Goal: Task Accomplishment & Management: Use online tool/utility

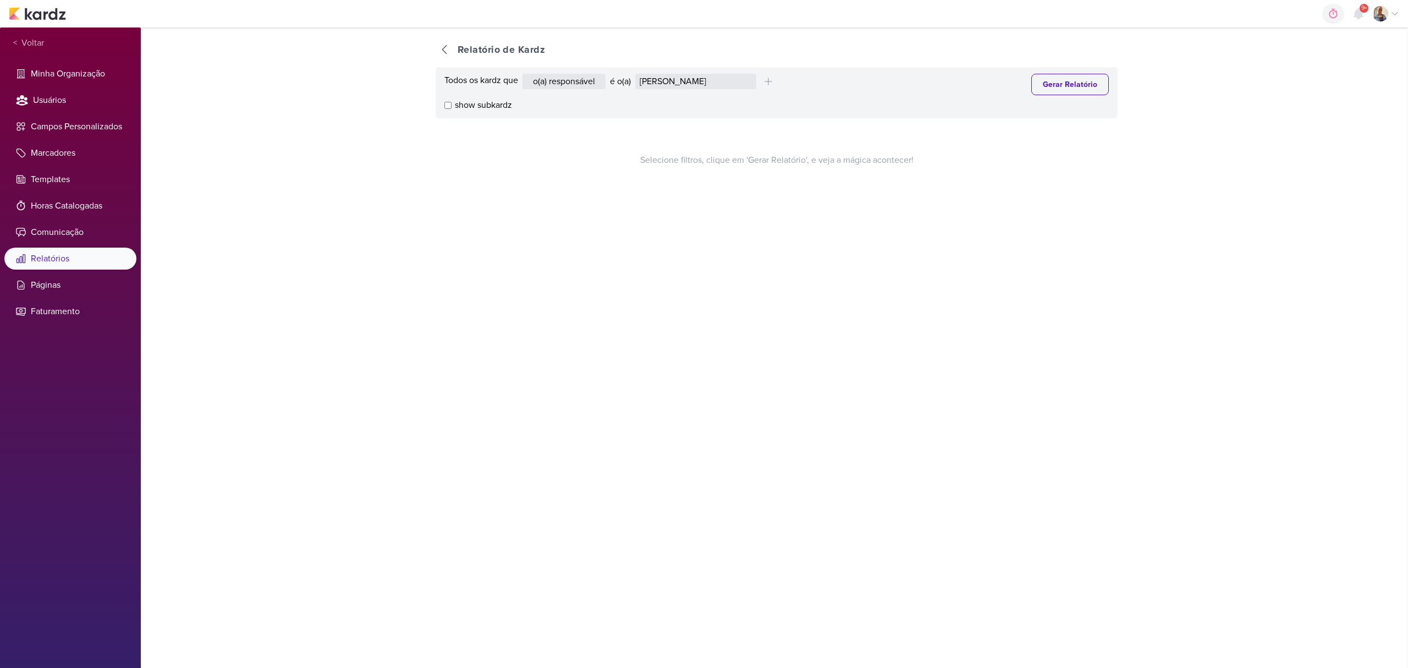
click at [669, 91] on div "Todos os kardz que o(a) responsável contém o marcador contém o campo é o(a) Ale…" at bounding box center [776, 84] width 664 height 21
click at [665, 87] on select "Alessandra Gomes Aline Gimenez Graciano Caroline Traven De Andrade Distribuição…" at bounding box center [695, 81] width 121 height 15
select select "1395"
click at [638, 74] on select "Alessandra Gomes Aline Gimenez Graciano Caroline Traven De Andrade Distribuição…" at bounding box center [695, 81] width 121 height 15
click at [1039, 82] on button "Gerar Relatório" at bounding box center [1070, 84] width 78 height 21
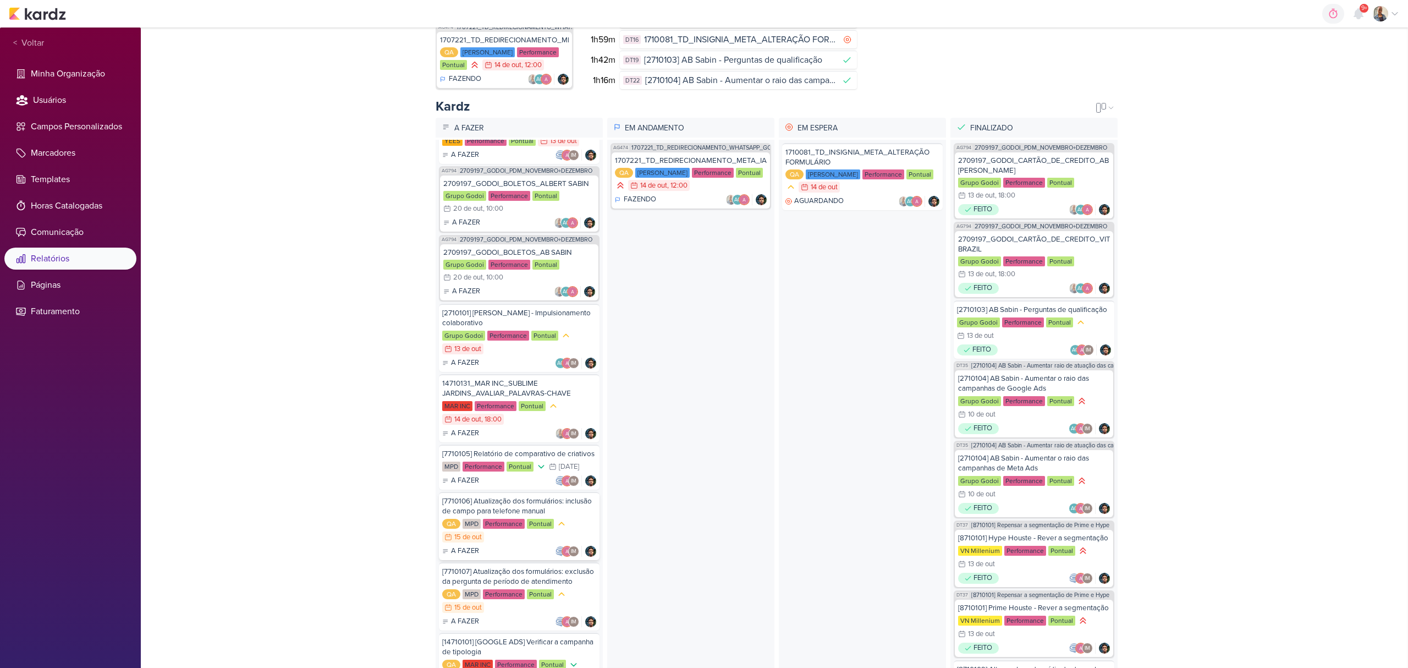
scroll to position [40, 0]
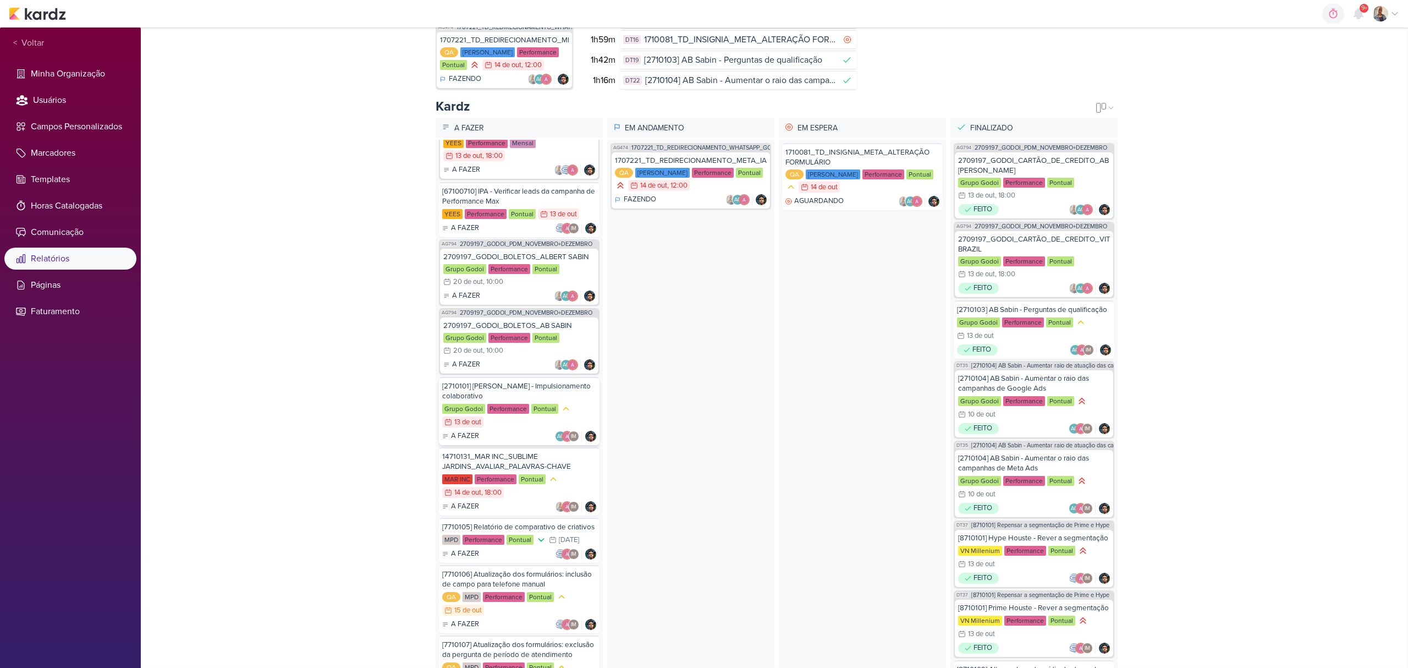
click at [515, 393] on div "[2710101] Albert Sabin - Impulsionamento colaborativo" at bounding box center [519, 391] width 154 height 20
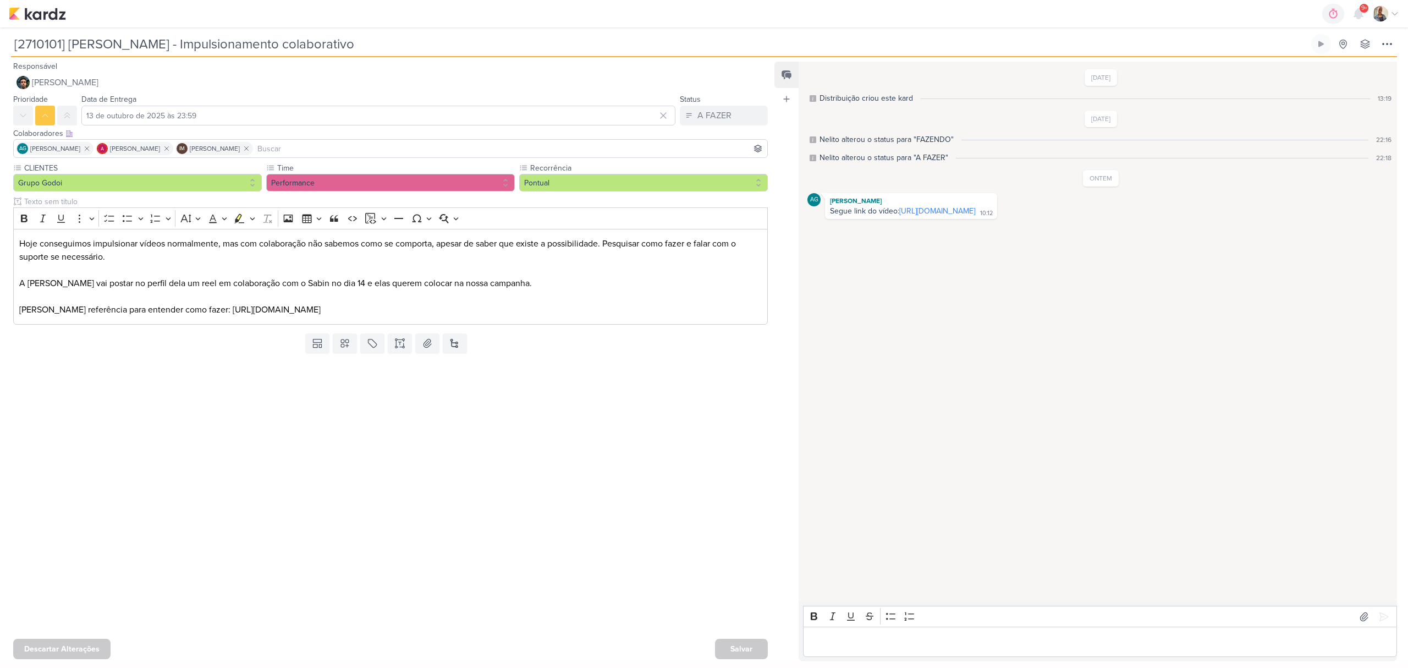
click at [894, 635] on p "Editor editing area: main" at bounding box center [1100, 641] width 582 height 13
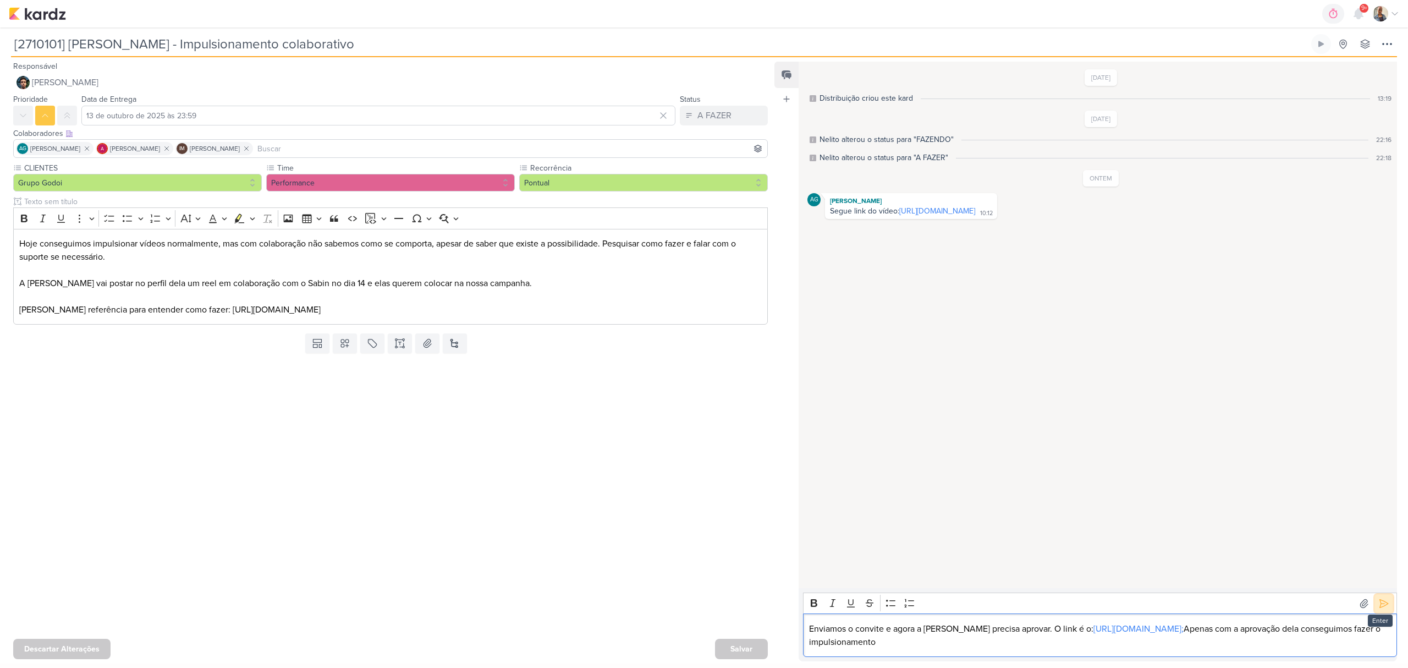
click at [1387, 594] on button at bounding box center [1384, 603] width 18 height 18
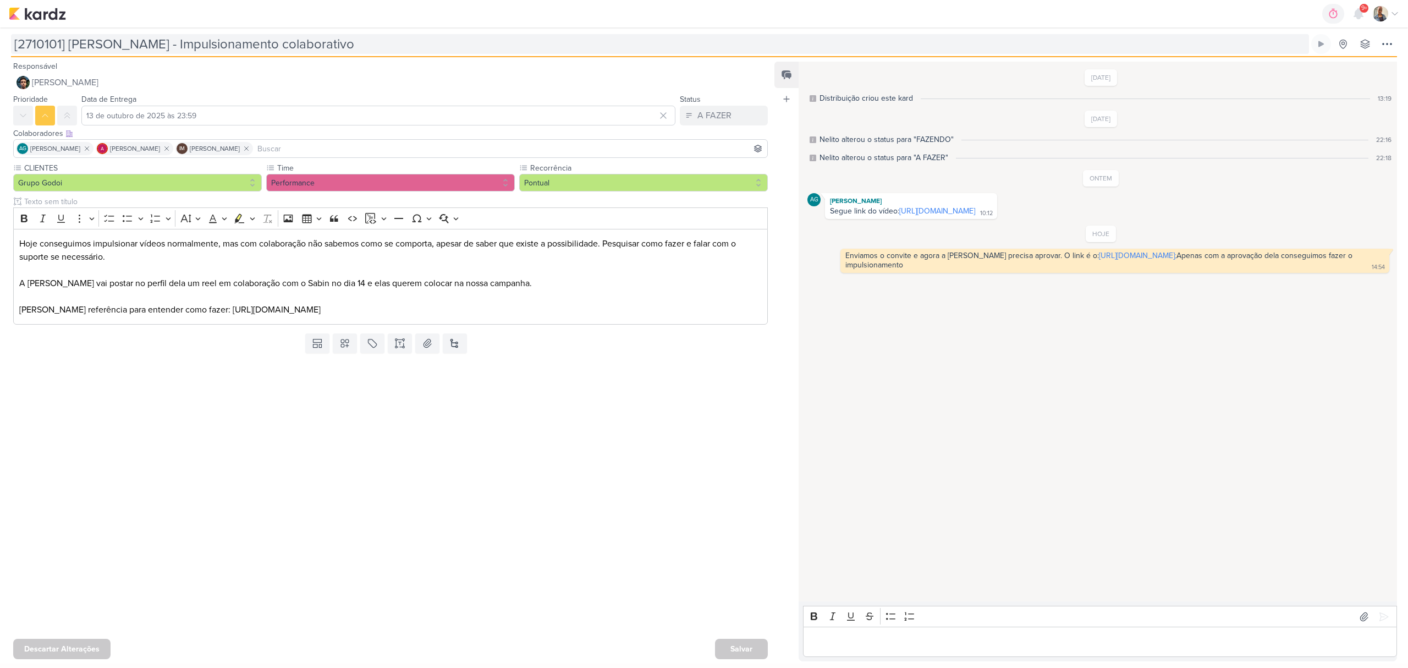
click at [140, 53] on input "[2710101] Albert Sabin - Impulsionamento colaborativo" at bounding box center [660, 44] width 1298 height 20
click at [73, 87] on span "[PERSON_NAME]" at bounding box center [65, 82] width 67 height 13
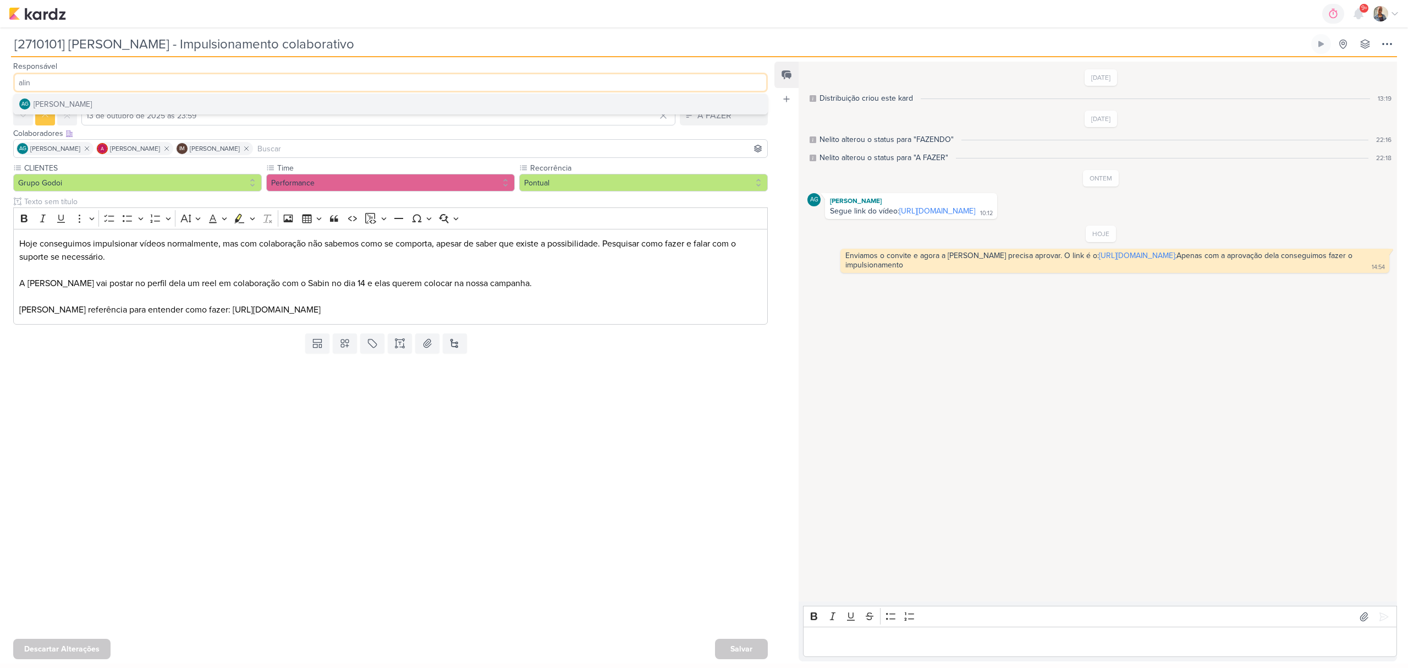
type input "alin"
click at [76, 107] on div "Aline Gimenez Graciano" at bounding box center [63, 104] width 58 height 12
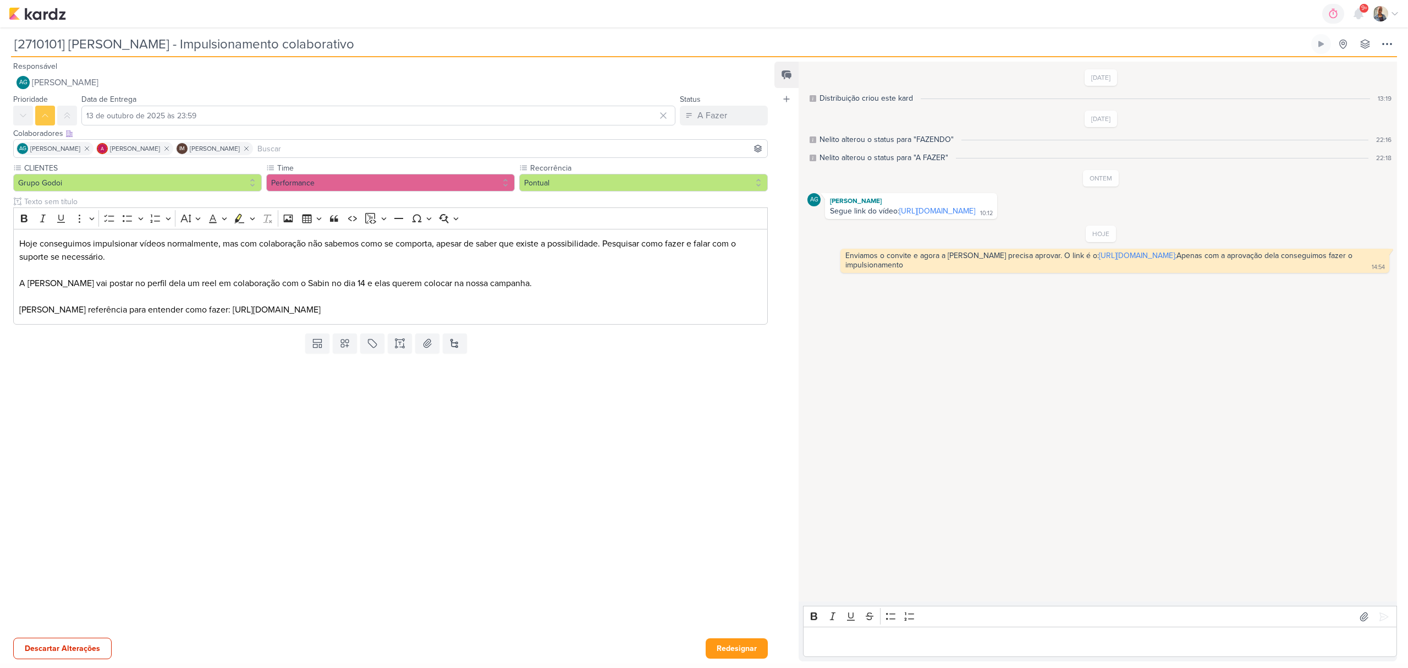
click at [737, 634] on div "Descartar Alterações Redesignar" at bounding box center [386, 647] width 772 height 28
click at [740, 641] on button "Redesignar" at bounding box center [737, 648] width 62 height 20
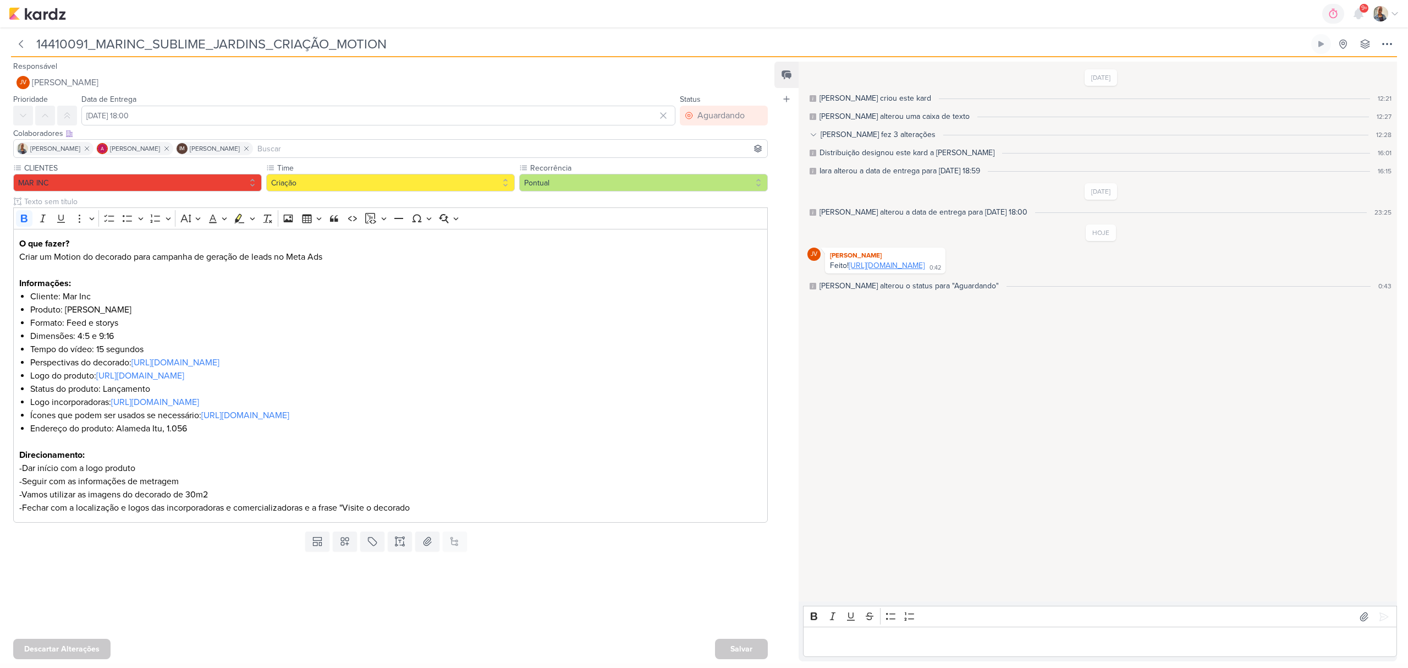
click at [924, 263] on link "https://drive.google.com/drive/folders/1RJlrJ-mJgu_OQZDZeL9bxBN_nJiZi6nH?usp=sh…" at bounding box center [887, 265] width 76 height 9
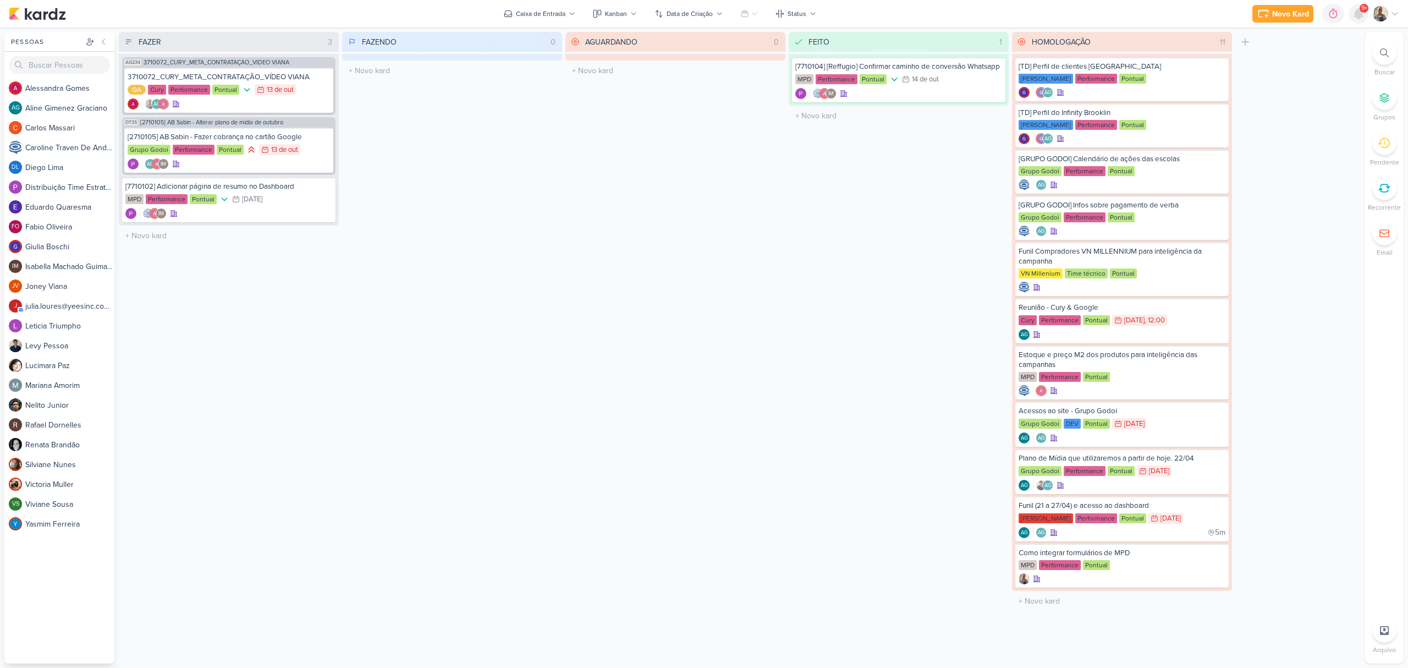
click at [1352, 13] on icon at bounding box center [1358, 13] width 13 height 13
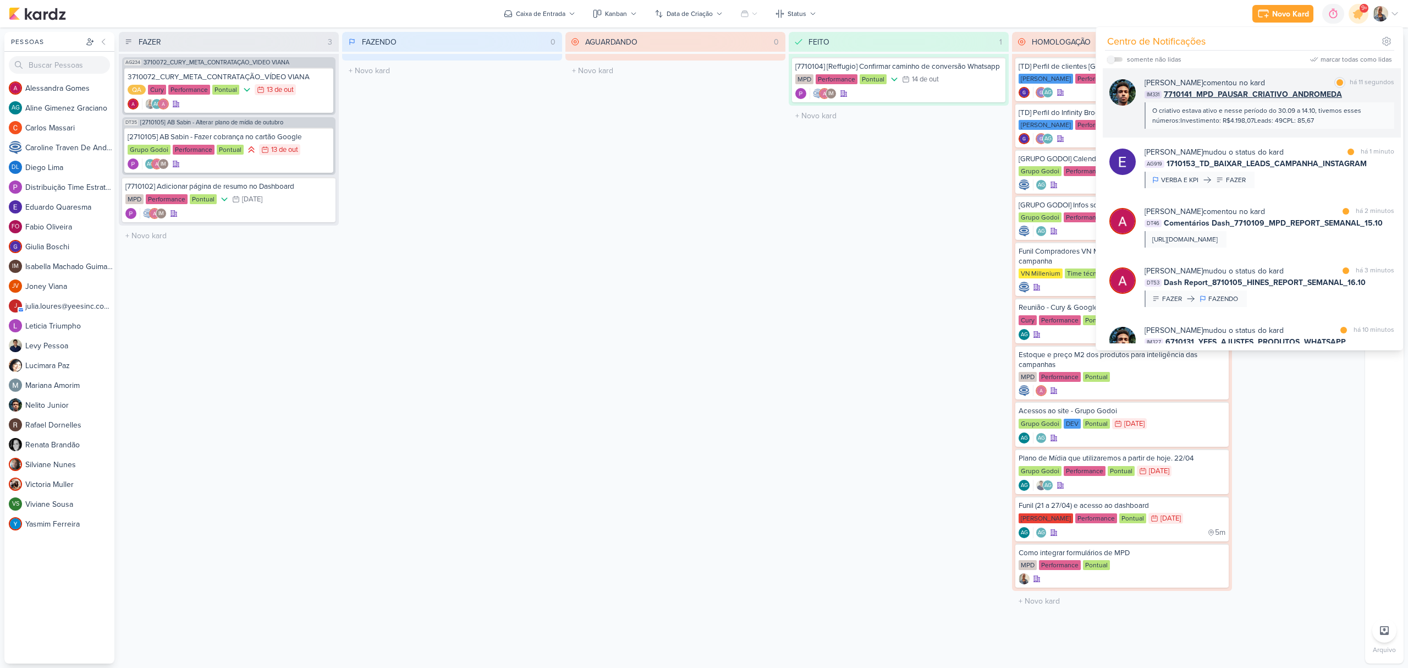
click at [1239, 114] on div "O criativo estava ativo e nesse período do 30.09 a 14.10, tivemos esses números…" at bounding box center [1268, 116] width 233 height 20
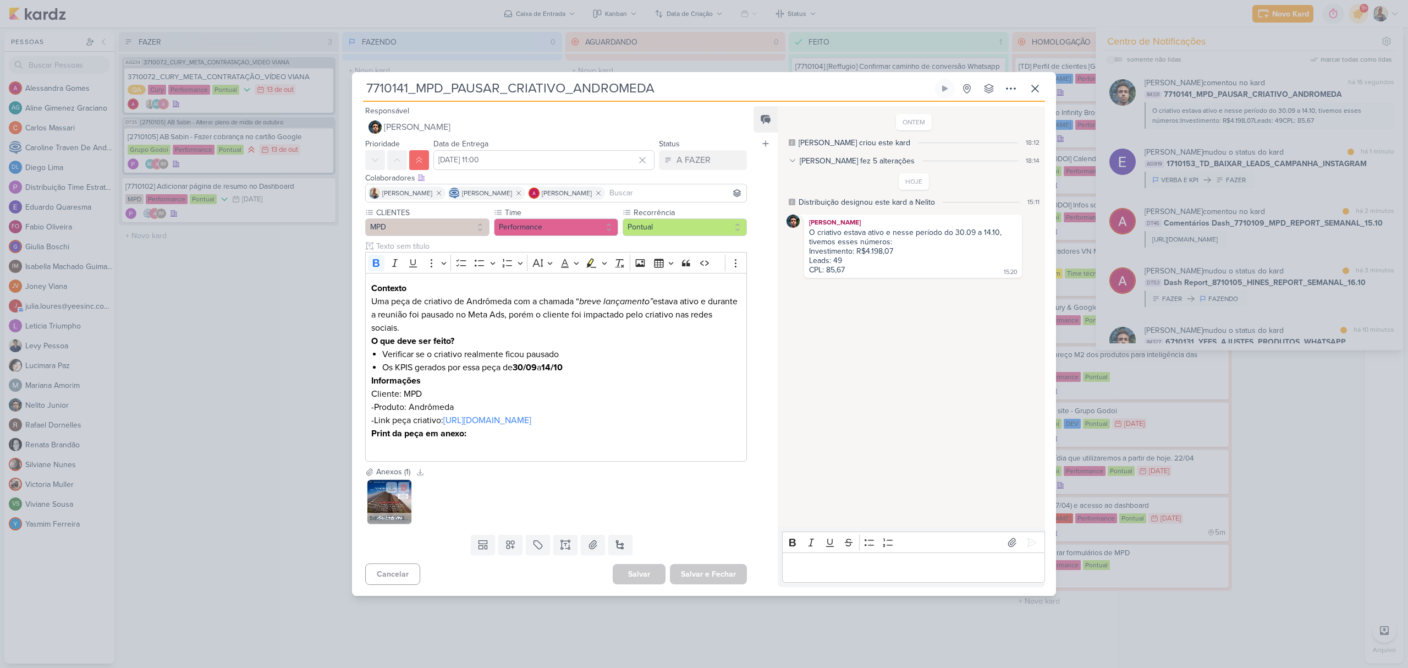
click at [386, 517] on img at bounding box center [389, 502] width 44 height 44
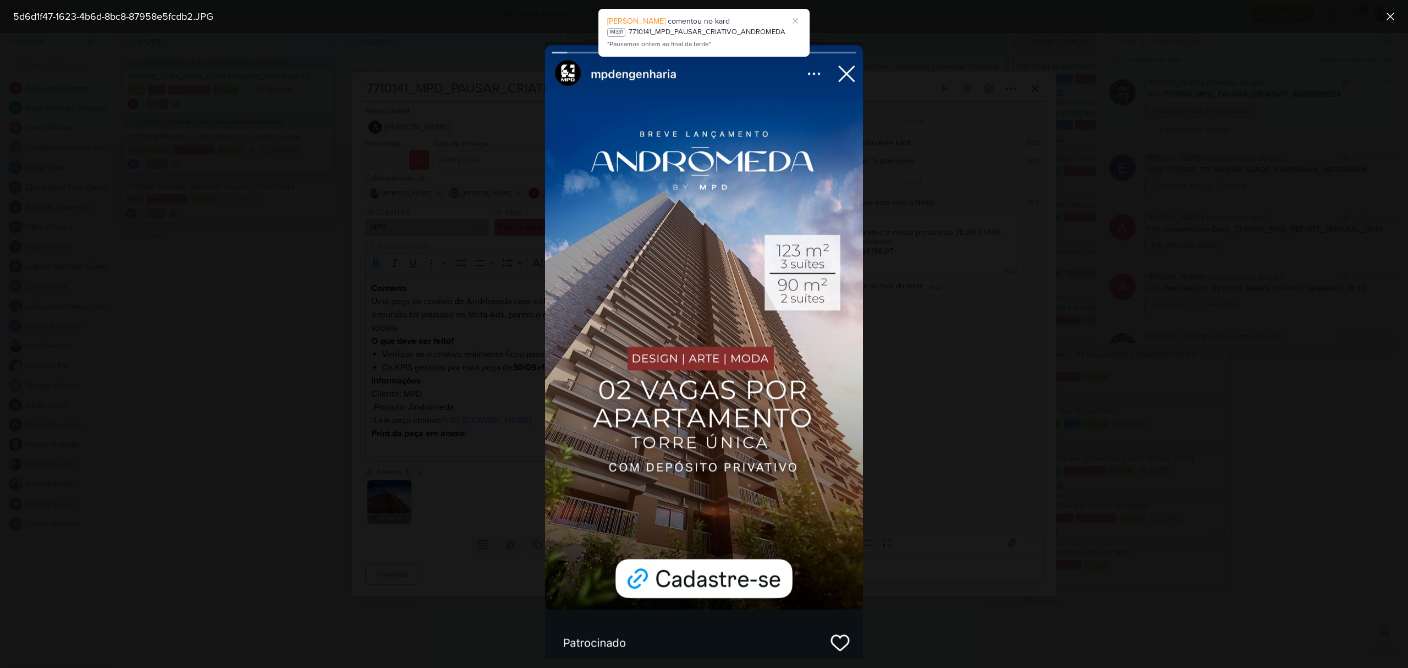
click at [425, 504] on div at bounding box center [704, 350] width 1408 height 635
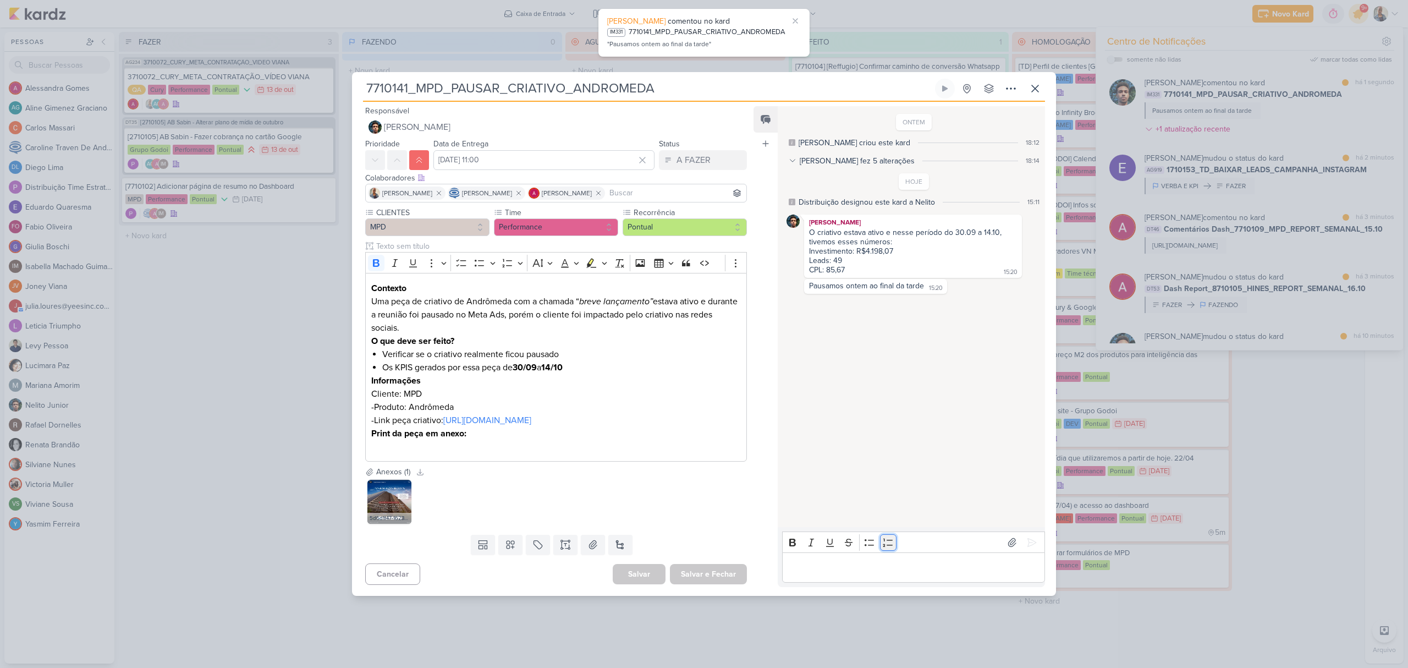
click at [890, 550] on button "Numbered List" at bounding box center [888, 542] width 16 height 16
click at [895, 573] on li "Editor editing area: main" at bounding box center [919, 567] width 240 height 13
drag, startPoint x: 895, startPoint y: 573, endPoint x: 637, endPoint y: 566, distance: 258.6
click at [637, 566] on div "Responsável Nelito Junior Nenhum contato encontrado create new contact Novo Con…" at bounding box center [704, 349] width 704 height 494
click at [1045, 87] on div "7710141_MPD_PAUSAR_CRIATIVO_ANDROMEDA Criado por Isabella nenhum grupo disponív…" at bounding box center [704, 337] width 704 height 517
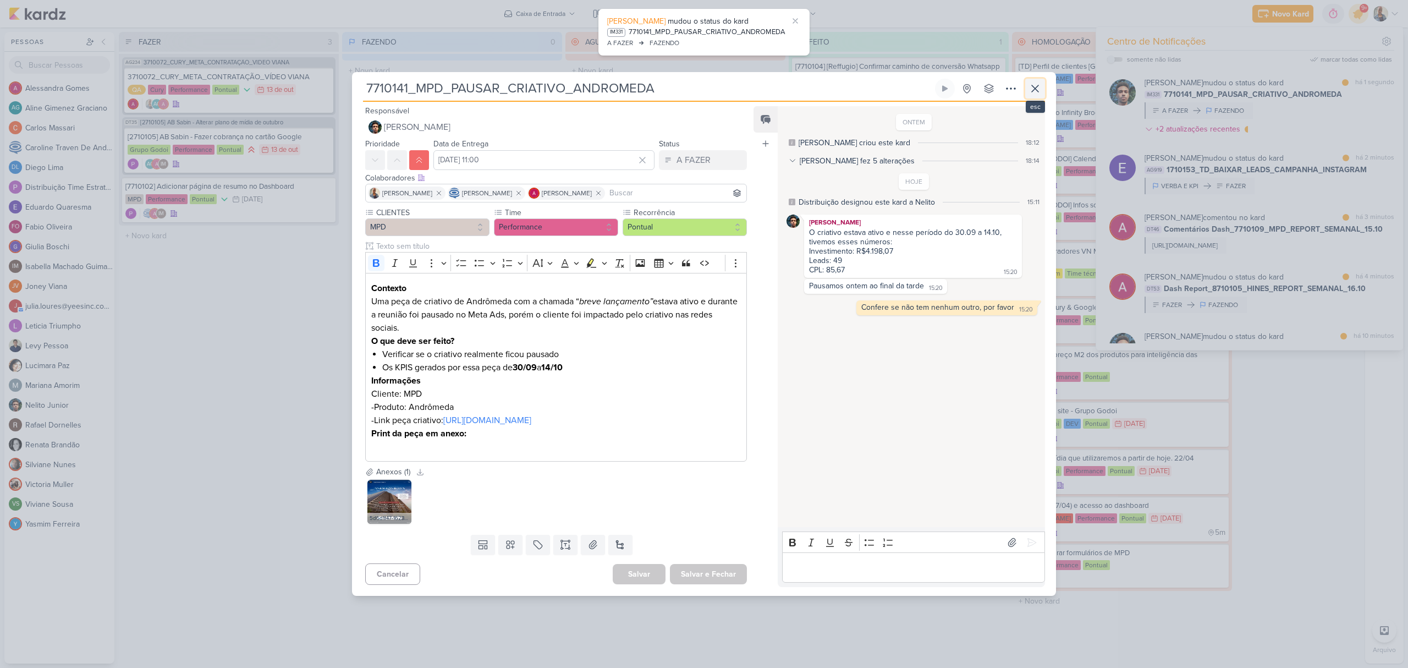
click at [1039, 82] on icon at bounding box center [1034, 88] width 13 height 13
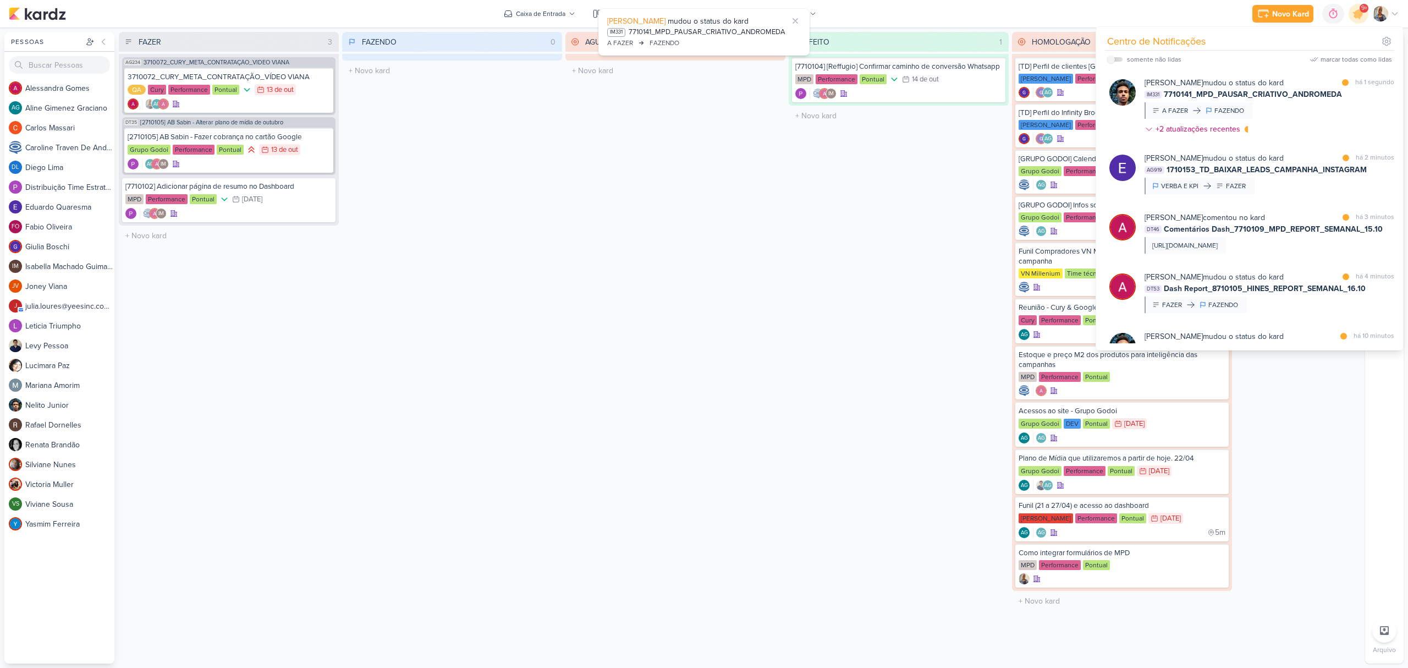
drag, startPoint x: 1387, startPoint y: 412, endPoint x: 1407, endPoint y: 575, distance: 164.0
click at [1407, 574] on div "Pessoas Pessoas A l e s s a n d r a G o m e s AG A l i n e G i m e n e z G r a …" at bounding box center [704, 347] width 1408 height 631
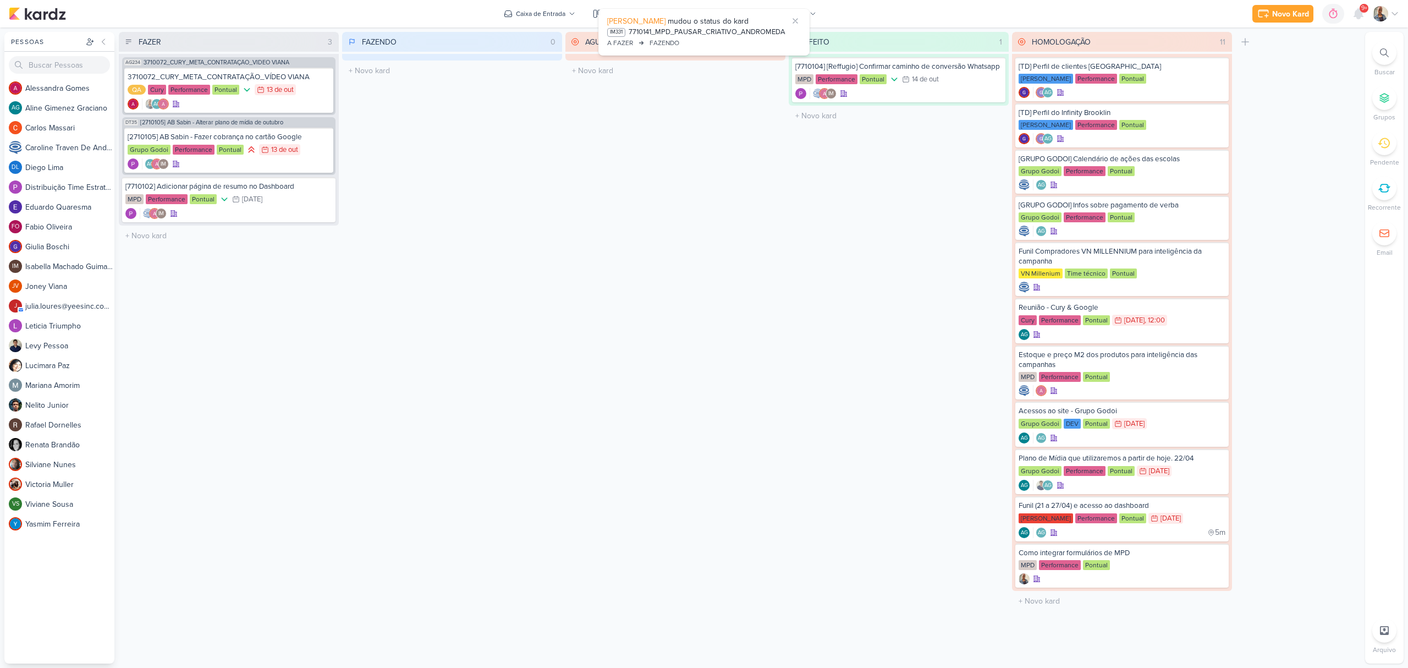
click at [861, 287] on div "FEITO 1 Mover Para Esquerda Mover Para Direita Deletar [7710104] [Reffugio] Con…" at bounding box center [899, 347] width 220 height 631
click at [1388, 137] on div "1" at bounding box center [1393, 136] width 11 height 11
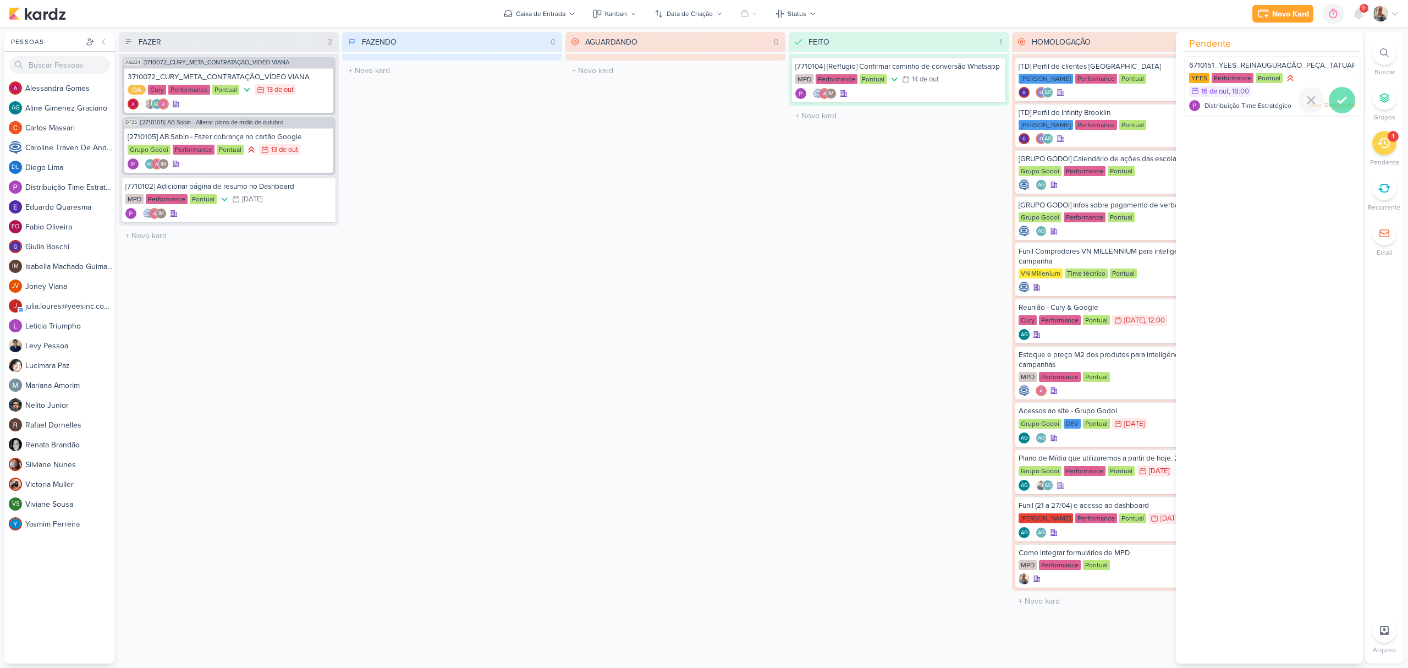
click at [1336, 100] on icon at bounding box center [1341, 99] width 13 height 13
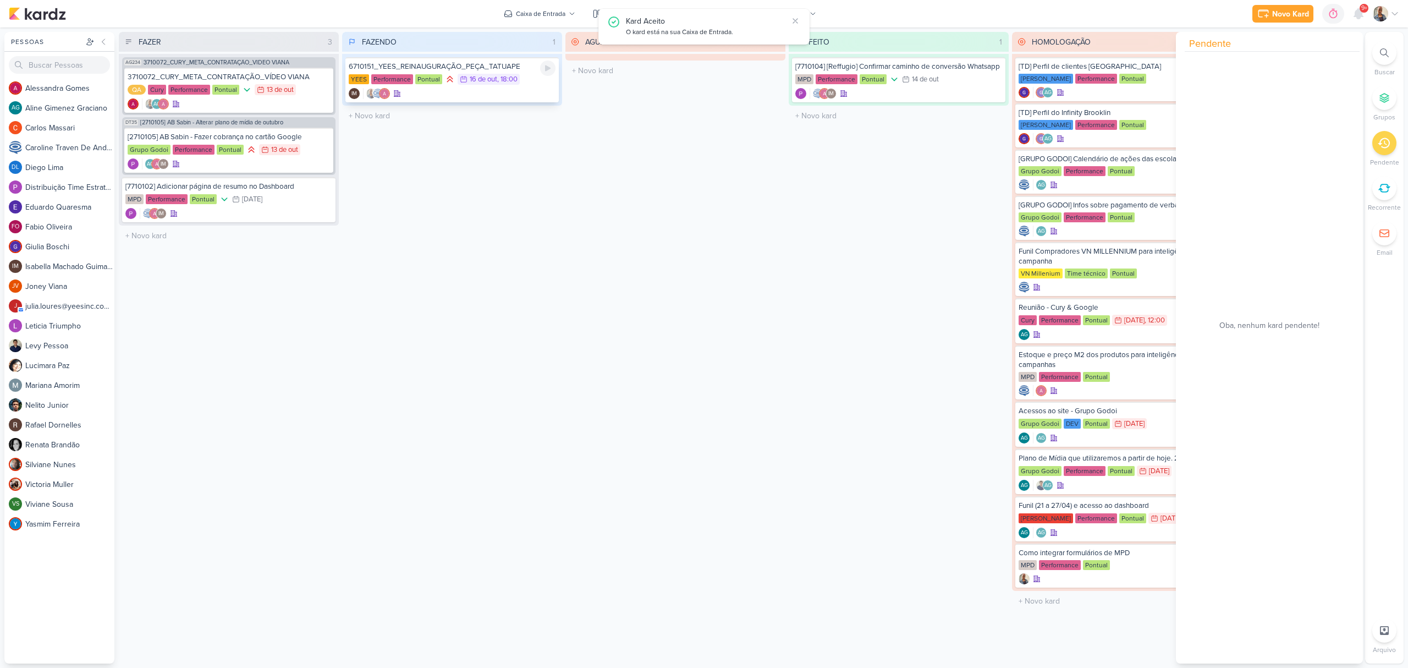
click at [497, 95] on div "IM" at bounding box center [452, 93] width 207 height 11
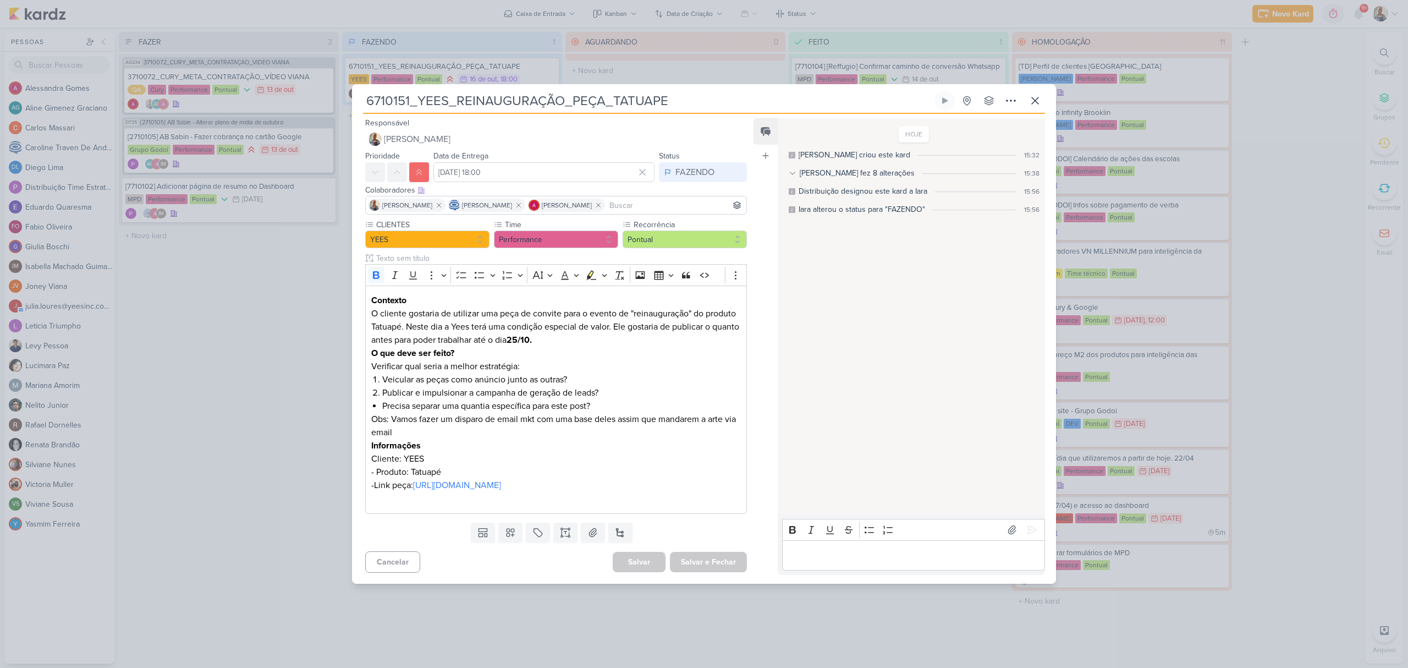
click at [905, 553] on div "Editor editing area: main" at bounding box center [913, 555] width 263 height 30
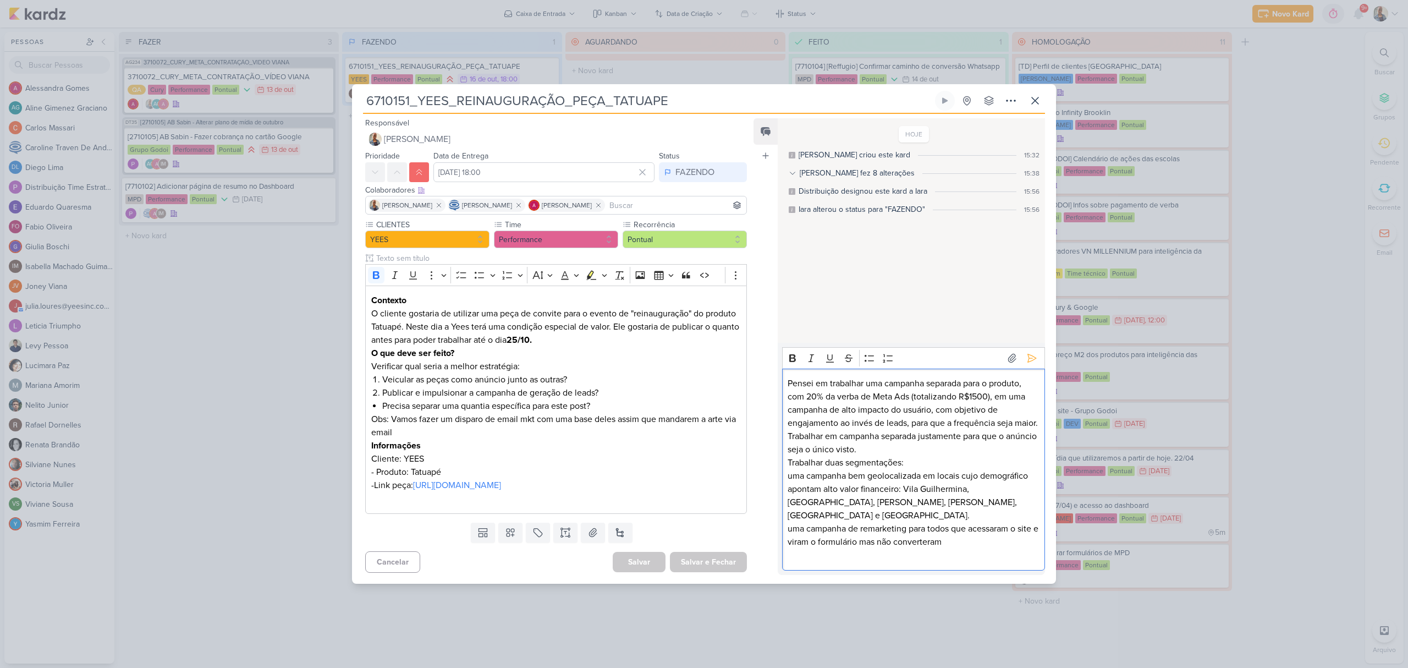
click at [940, 456] on p "Pensei em trabalhar uma campanha separada para o produto, com 20% da verba de M…" at bounding box center [913, 416] width 251 height 79
drag, startPoint x: 935, startPoint y: 482, endPoint x: 827, endPoint y: 486, distance: 108.4
click at [827, 469] on p "Trabalhar duas segmentações:" at bounding box center [913, 462] width 251 height 13
click at [792, 353] on button "Bold" at bounding box center [792, 345] width 16 height 16
click at [935, 469] on p "Trabalhar duas segmentações:" at bounding box center [913, 462] width 251 height 13
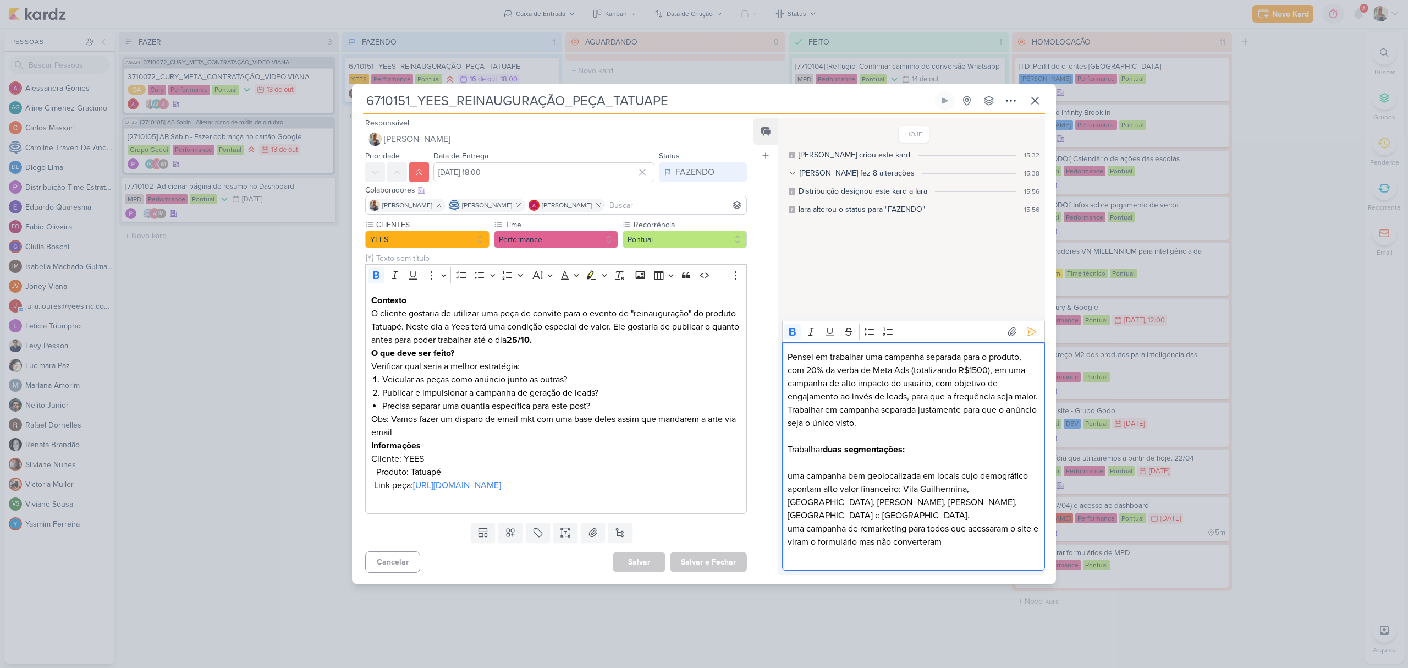
click at [786, 498] on div "Pensei em trabalhar uma campanha separada para o produto, com 20% da verba de M…" at bounding box center [913, 456] width 263 height 228
click at [794, 538] on p "uma campanha de remarketing para todos que acessaram o site e viram o formulári…" at bounding box center [913, 542] width 251 height 40
click at [790, 537] on p "uma campanha de remarketing para todos que acessaram o site e viram o formulári…" at bounding box center [913, 542] width 251 height 40
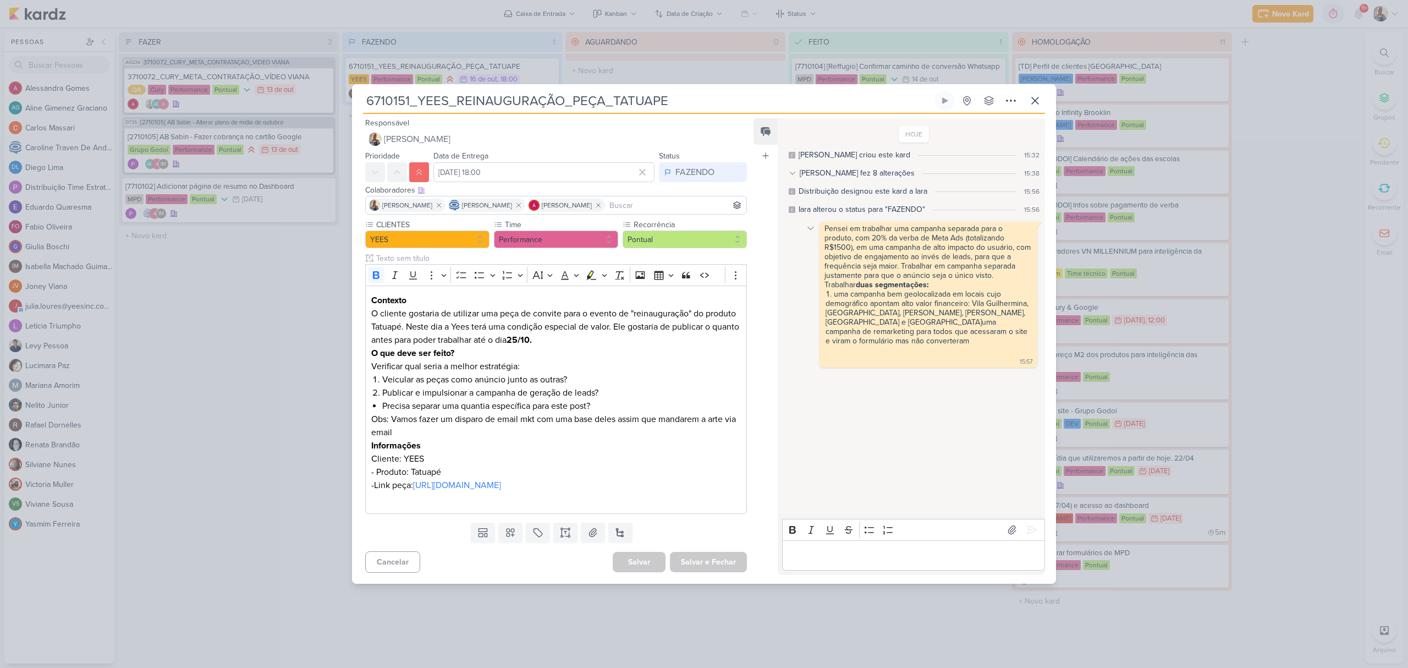
click at [812, 224] on icon at bounding box center [810, 228] width 9 height 9
click at [832, 247] on button "Deletar" at bounding box center [835, 248] width 60 height 18
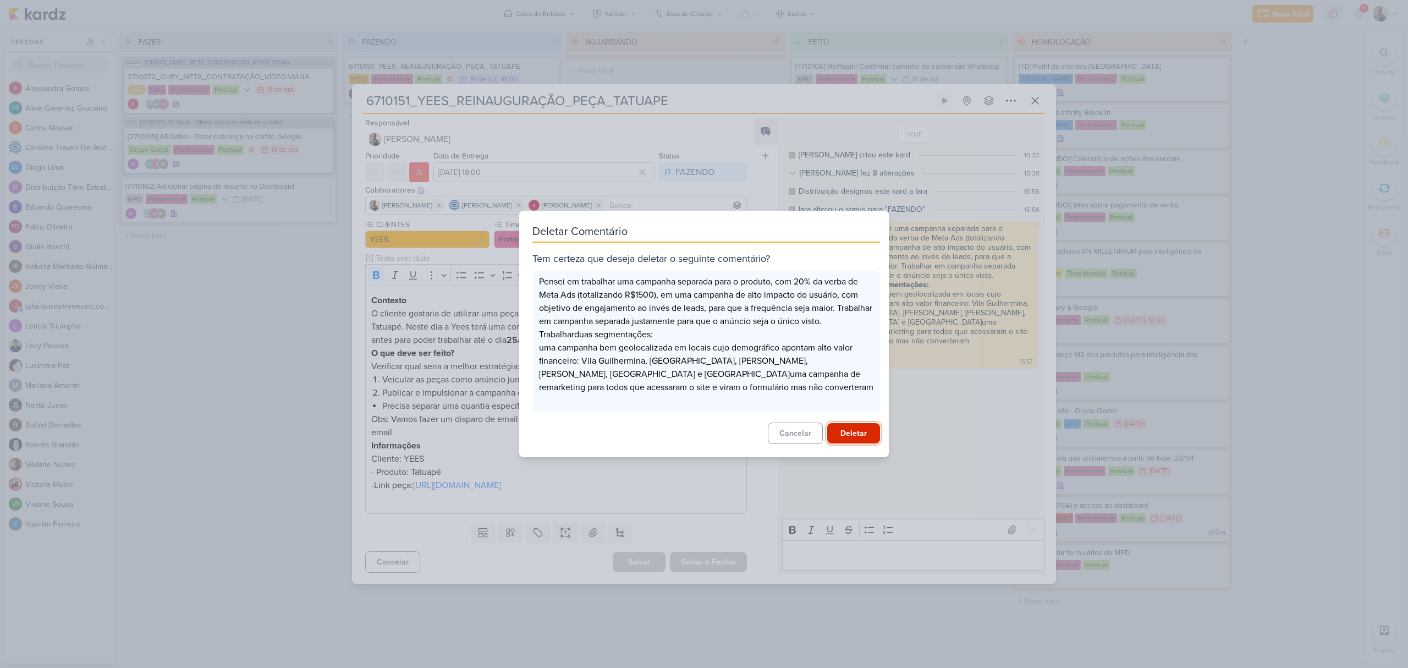
click at [856, 423] on button "Deletar" at bounding box center [853, 433] width 53 height 20
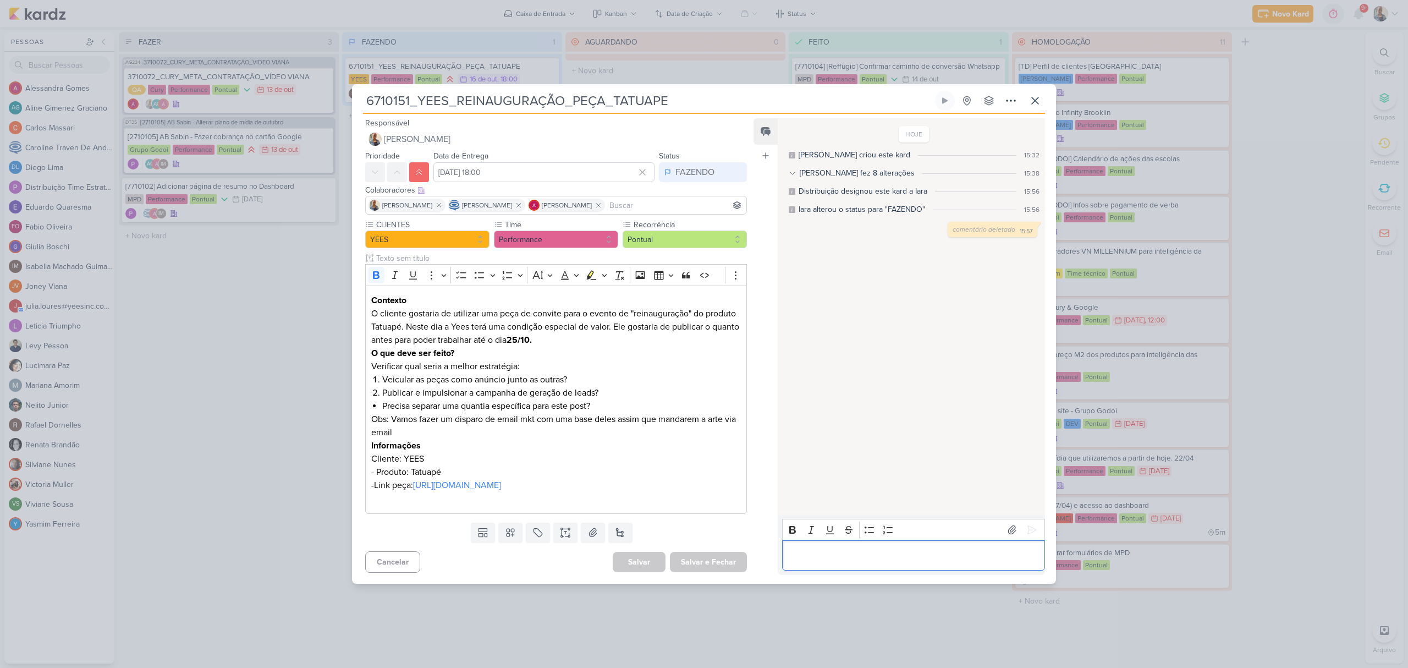
click at [861, 561] on p "Editor editing area: main" at bounding box center [913, 554] width 251 height 13
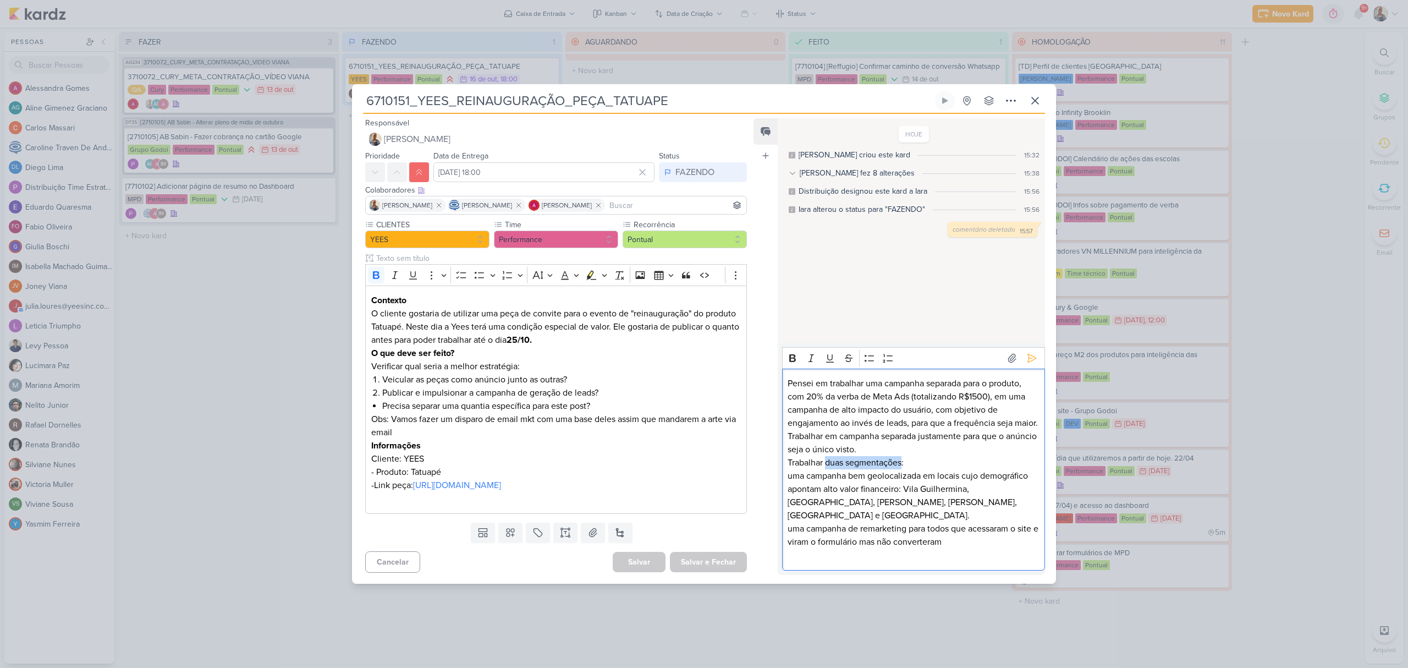
drag, startPoint x: 827, startPoint y: 483, endPoint x: 903, endPoint y: 480, distance: 75.9
click at [903, 469] on p "Trabalhar duas segmentações:" at bounding box center [913, 462] width 251 height 13
click at [793, 364] on icon "Editor toolbar" at bounding box center [792, 358] width 11 height 11
click at [790, 492] on p "uma campanha bem geolocalizada em locais cujo demográfico apontam alto valor fi…" at bounding box center [913, 495] width 251 height 53
drag, startPoint x: 788, startPoint y: 537, endPoint x: 836, endPoint y: 509, distance: 55.9
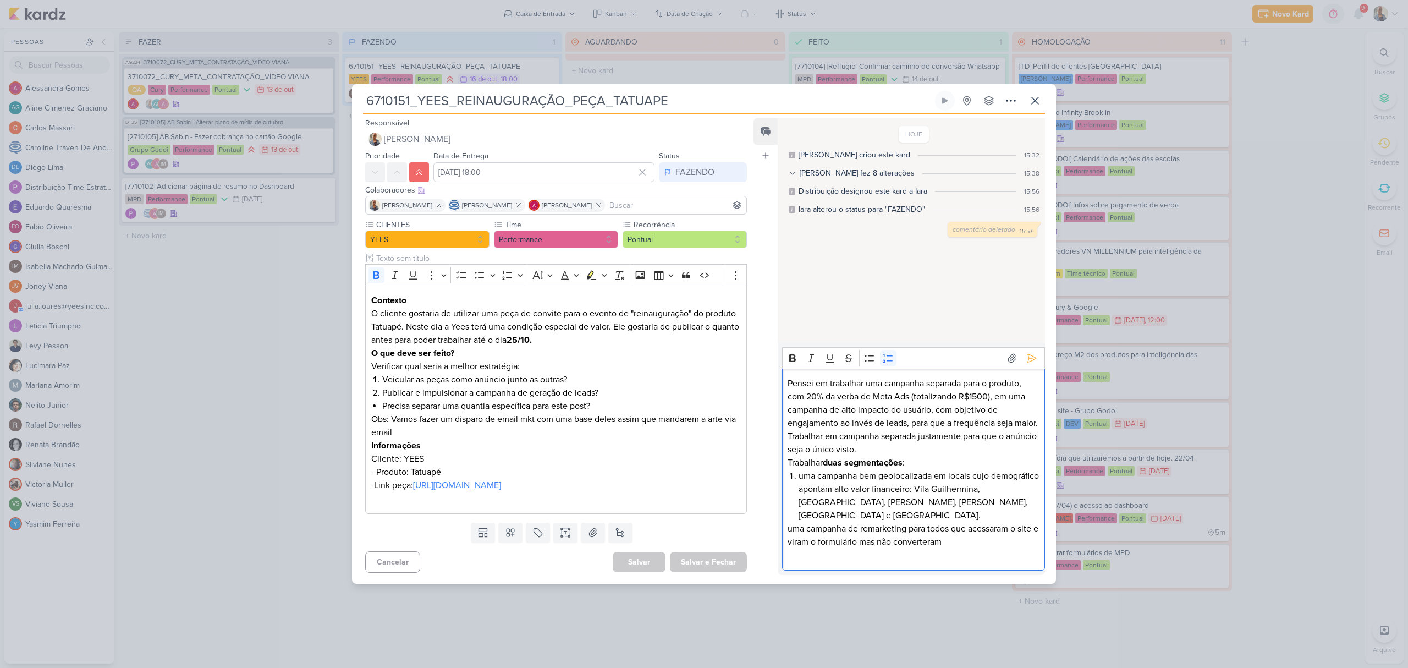
click at [788, 537] on p "uma campanha de remarketing para todos que acessaram o site e viram o formulári…" at bounding box center [913, 542] width 251 height 40
click at [887, 366] on button "Numbered List" at bounding box center [888, 358] width 16 height 16
drag, startPoint x: 988, startPoint y: 418, endPoint x: 962, endPoint y: 418, distance: 25.8
click at [962, 418] on p "Pensei em trabalhar uma campanha separada para o produto, com 20% da verba de M…" at bounding box center [913, 416] width 251 height 79
click at [792, 366] on button "Bold" at bounding box center [792, 358] width 16 height 16
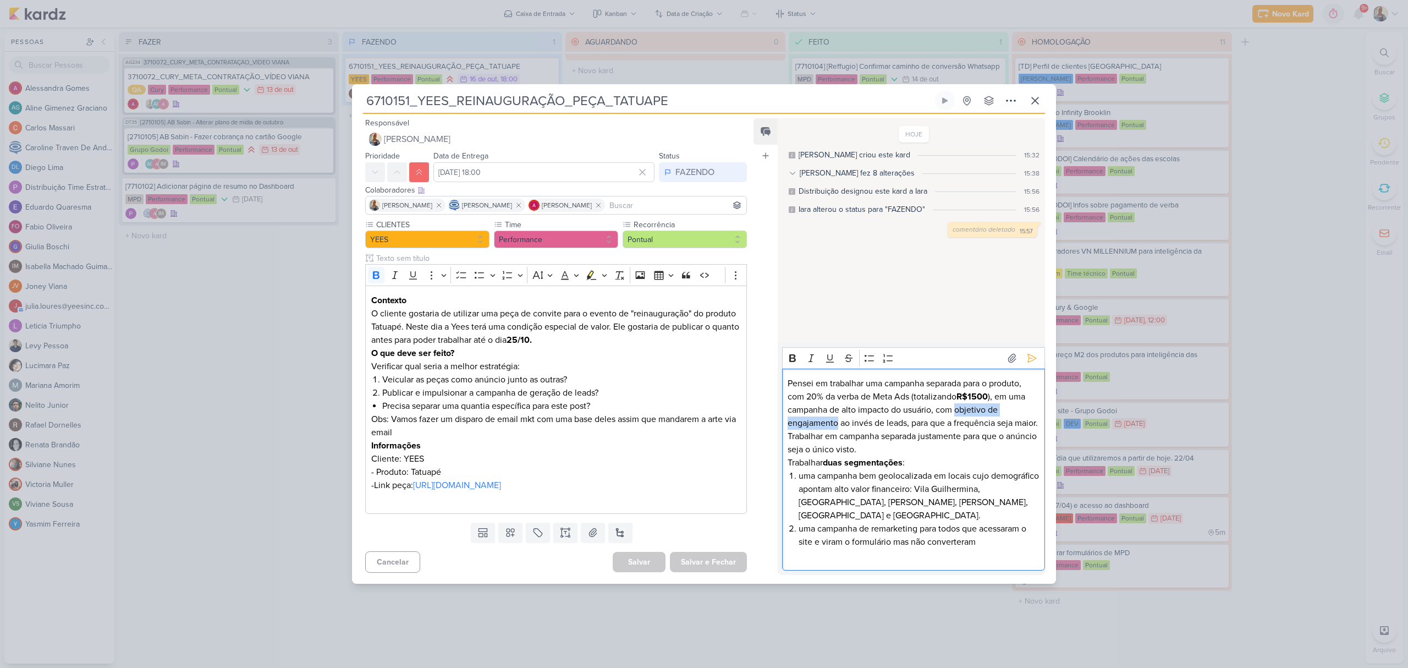
drag, startPoint x: 955, startPoint y: 432, endPoint x: 836, endPoint y: 445, distance: 119.0
click at [836, 445] on p "Pensei em trabalhar uma campanha separada para o produto, com 20% da verba de M…" at bounding box center [913, 416] width 251 height 79
click at [796, 364] on icon "Editor toolbar" at bounding box center [792, 358] width 11 height 11
click at [965, 493] on li "uma campanha bem geolocalizada em locais cujo demográfico apontam alto valor fi…" at bounding box center [919, 495] width 240 height 53
click at [1028, 364] on icon at bounding box center [1031, 358] width 11 height 11
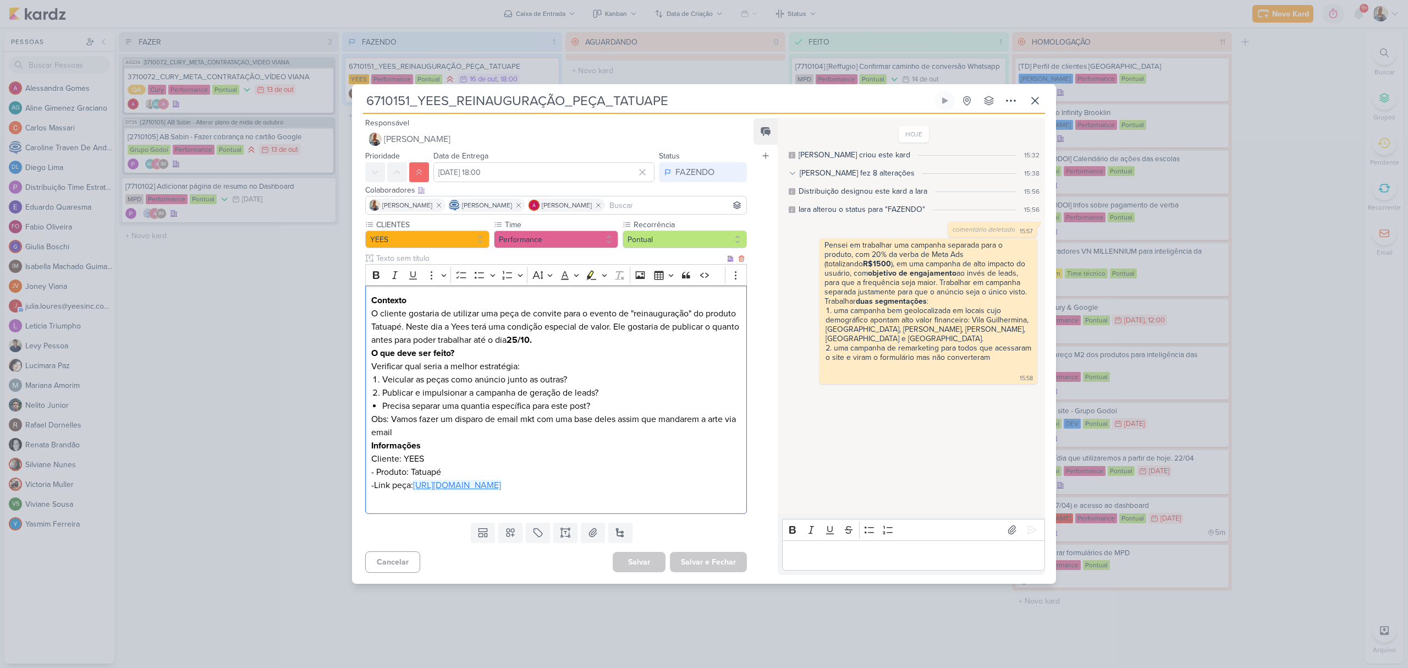
click at [501, 481] on link "[URL][DOMAIN_NAME]" at bounding box center [457, 485] width 88 height 11
click at [803, 569] on div "Editor editing area: main" at bounding box center [913, 555] width 263 height 30
click at [1026, 509] on icon at bounding box center [1031, 503] width 11 height 11
click at [708, 184] on div "Colaboradores Este kard pode ser visível a usuários da sua organização Este kar…" at bounding box center [556, 190] width 382 height 12
click at [708, 173] on button "FAZENDO" at bounding box center [703, 172] width 88 height 20
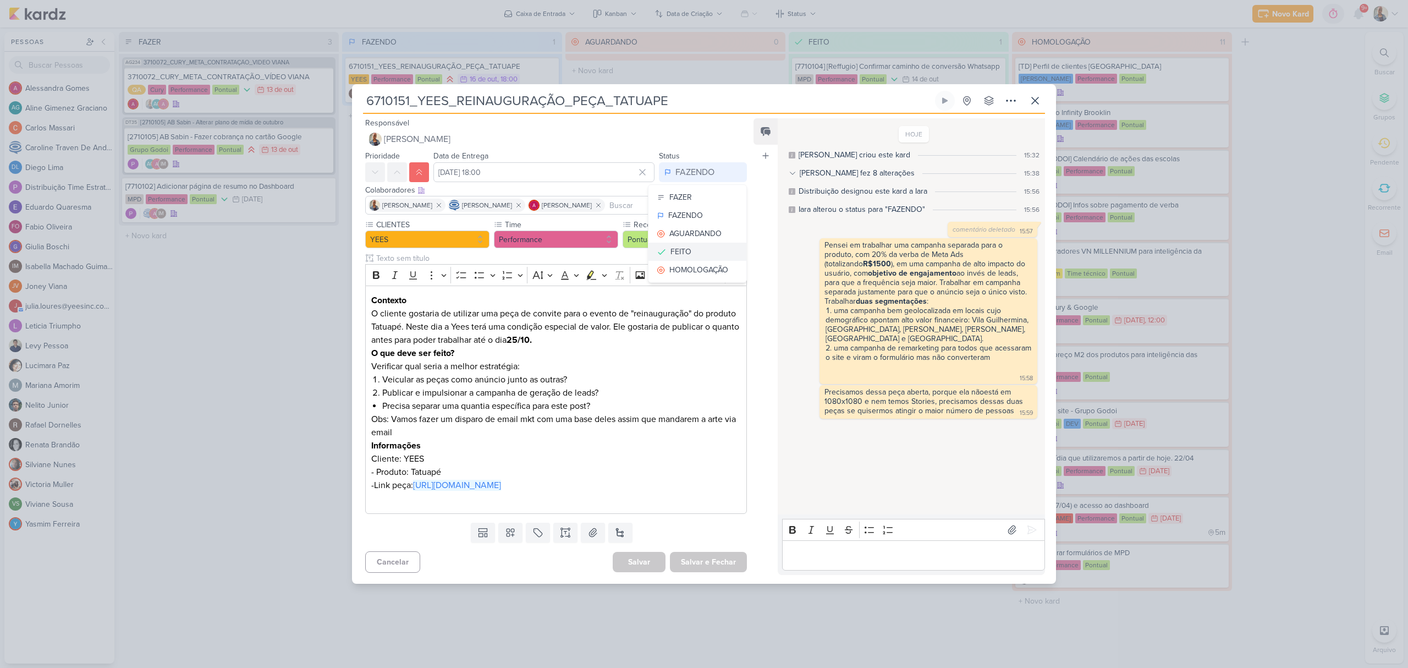
click at [704, 243] on button "FEITO" at bounding box center [697, 252] width 98 height 18
click at [707, 564] on button "Salvar e Fechar" at bounding box center [708, 562] width 77 height 20
